Goal: Information Seeking & Learning: Learn about a topic

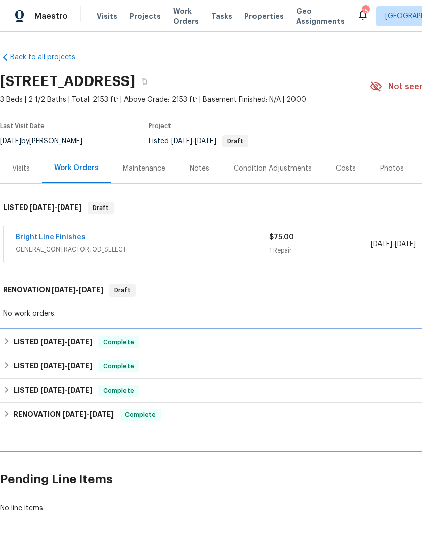
click at [34, 339] on h6 "LISTED [DATE] - [DATE]" at bounding box center [53, 342] width 78 height 12
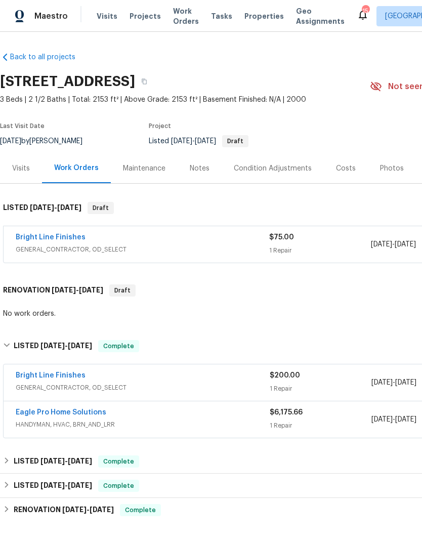
click at [337, 381] on div "$200.00 1 Repair" at bounding box center [321, 383] width 102 height 24
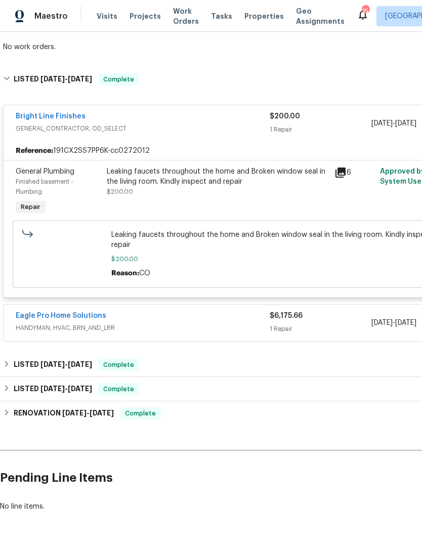
scroll to position [266, 0]
click at [340, 326] on div "$6,175.66 1 Repair" at bounding box center [321, 323] width 102 height 24
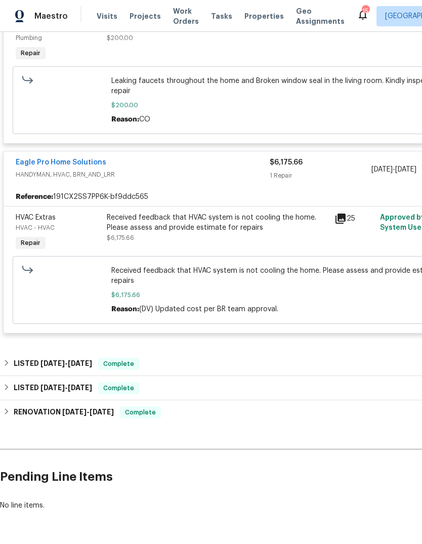
scroll to position [420, 0]
click at [340, 167] on div "$6,175.66" at bounding box center [321, 163] width 102 height 10
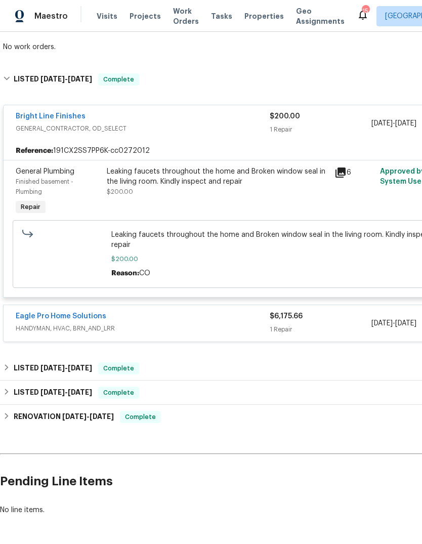
scroll to position [266, 0]
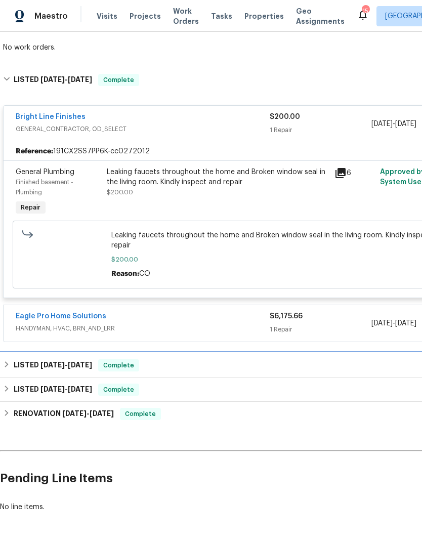
click at [272, 367] on div "LISTED [DATE] - [DATE] Complete" at bounding box center [286, 365] width 566 height 12
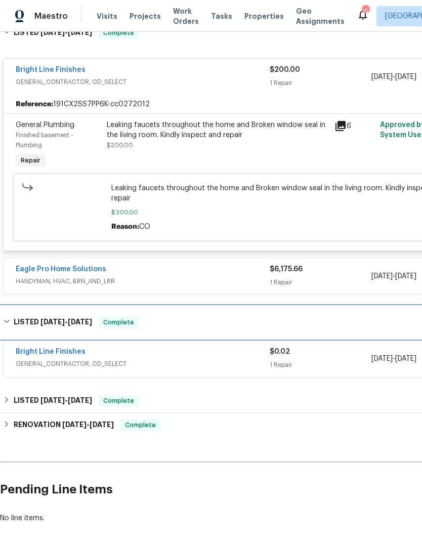
scroll to position [318, 0]
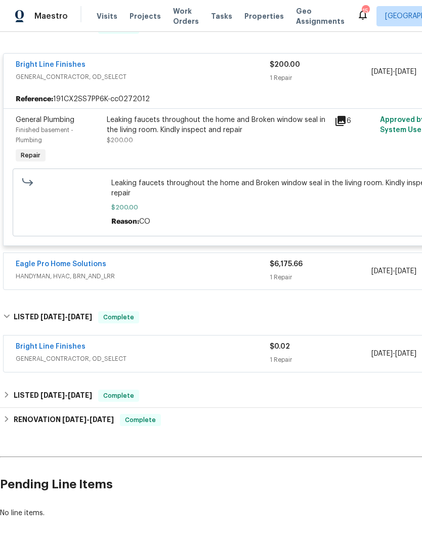
click at [335, 359] on div "1 Repair" at bounding box center [321, 360] width 102 height 10
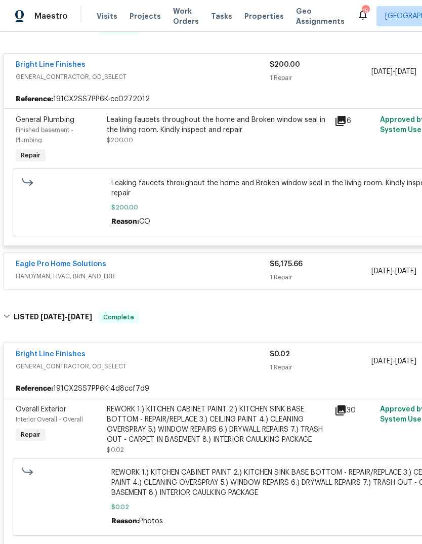
scroll to position [332, 1]
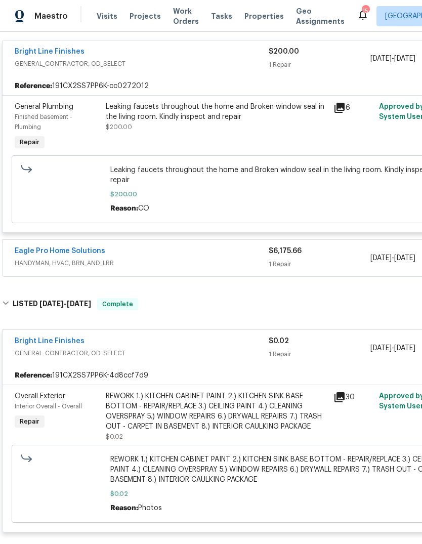
click at [338, 340] on div "$0.02" at bounding box center [320, 341] width 102 height 10
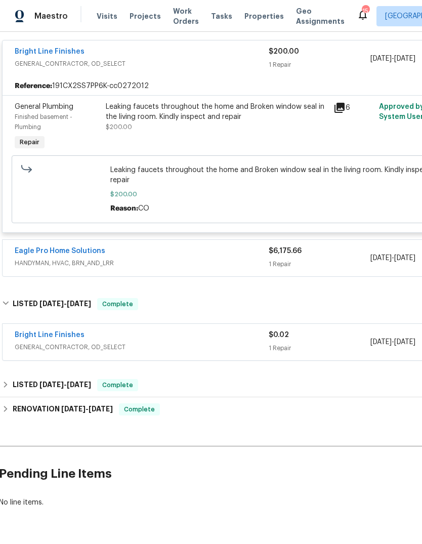
scroll to position [325, 1]
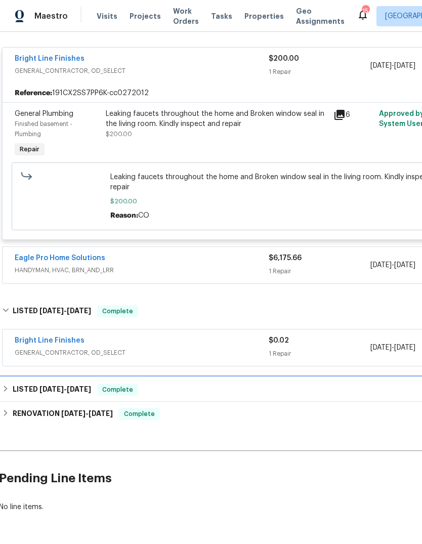
click at [332, 392] on div "LISTED [DATE] - [DATE] Complete" at bounding box center [285, 390] width 566 height 12
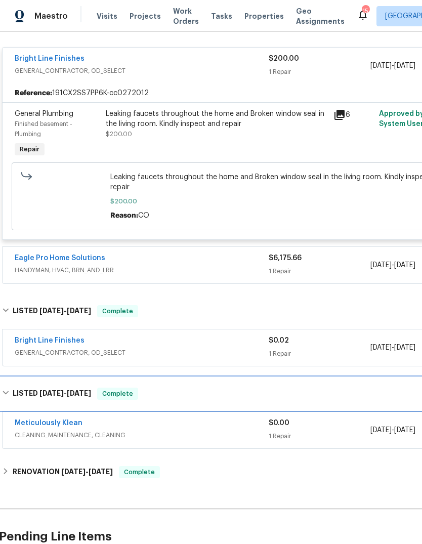
click at [339, 389] on div "LISTED [DATE] - [DATE] Complete" at bounding box center [285, 394] width 572 height 32
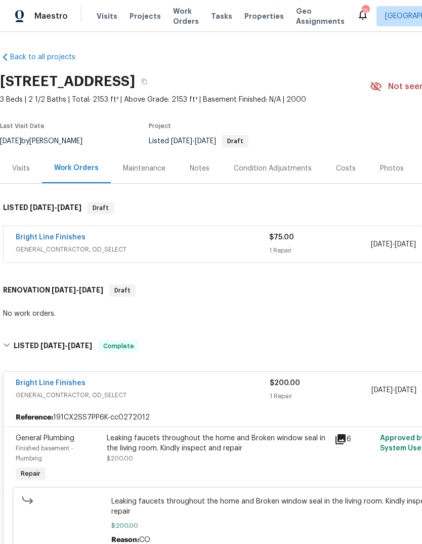
scroll to position [0, 0]
click at [334, 238] on div "$75.00" at bounding box center [319, 237] width 101 height 10
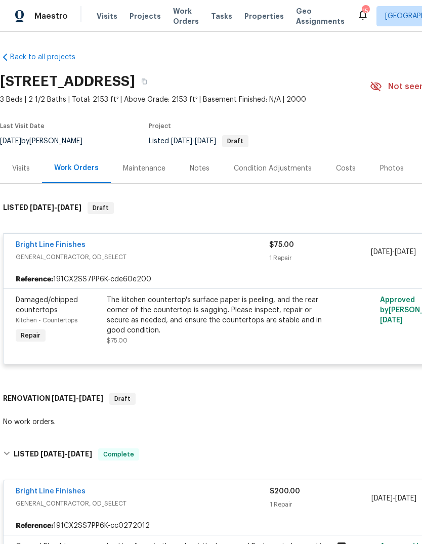
click at [148, 173] on div "Maintenance" at bounding box center [144, 169] width 43 height 10
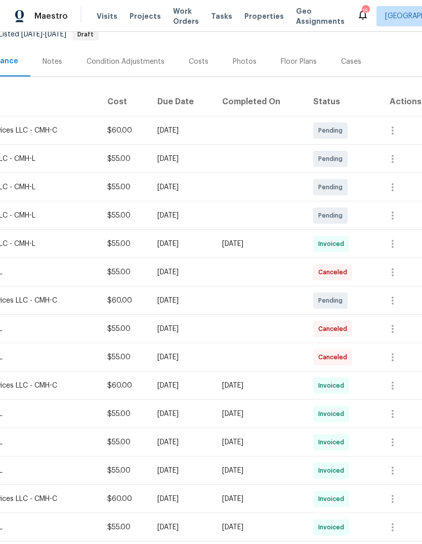
scroll to position [107, 150]
click at [394, 244] on icon "button" at bounding box center [393, 244] width 2 height 8
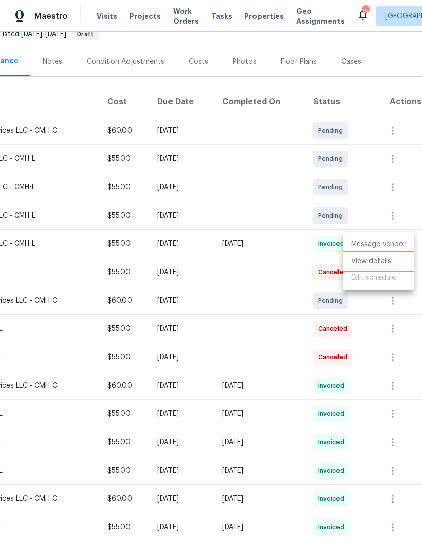
click at [388, 260] on li "View details" at bounding box center [378, 261] width 71 height 17
click at [73, 366] on div at bounding box center [211, 272] width 422 height 544
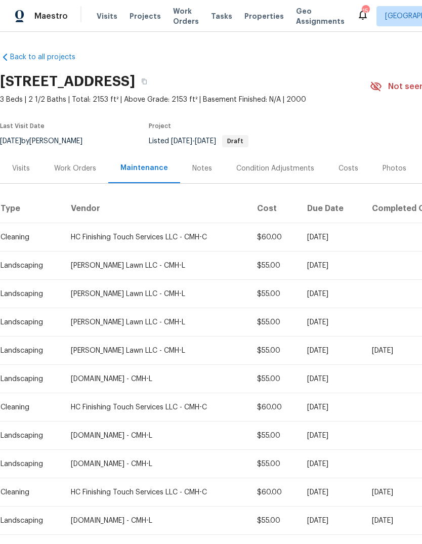
scroll to position [0, 0]
click at [75, 164] on div "Work Orders" at bounding box center [75, 169] width 42 height 10
